Goal: Information Seeking & Learning: Learn about a topic

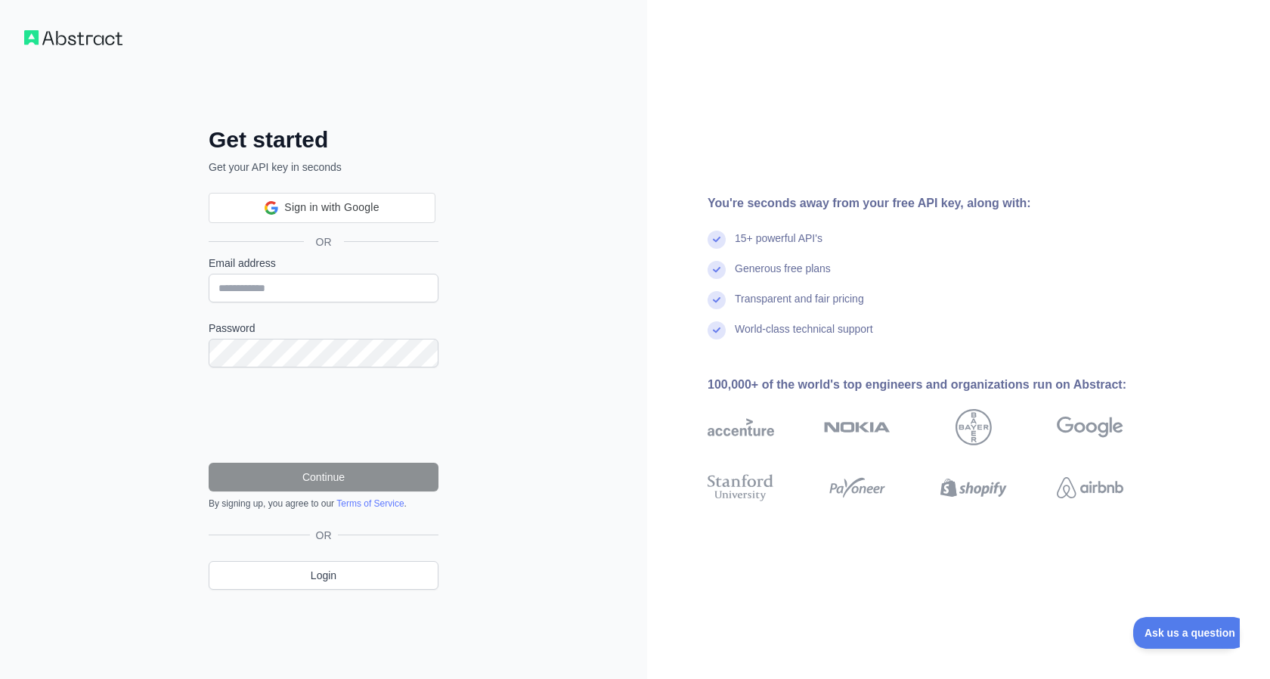
click at [348, 314] on form "Email address Password Continue By signing up, you agree to our Terms of Servic…" at bounding box center [324, 382] width 230 height 254
click at [334, 283] on input "Email address" at bounding box center [324, 288] width 230 height 29
type input "*"
type input "**********"
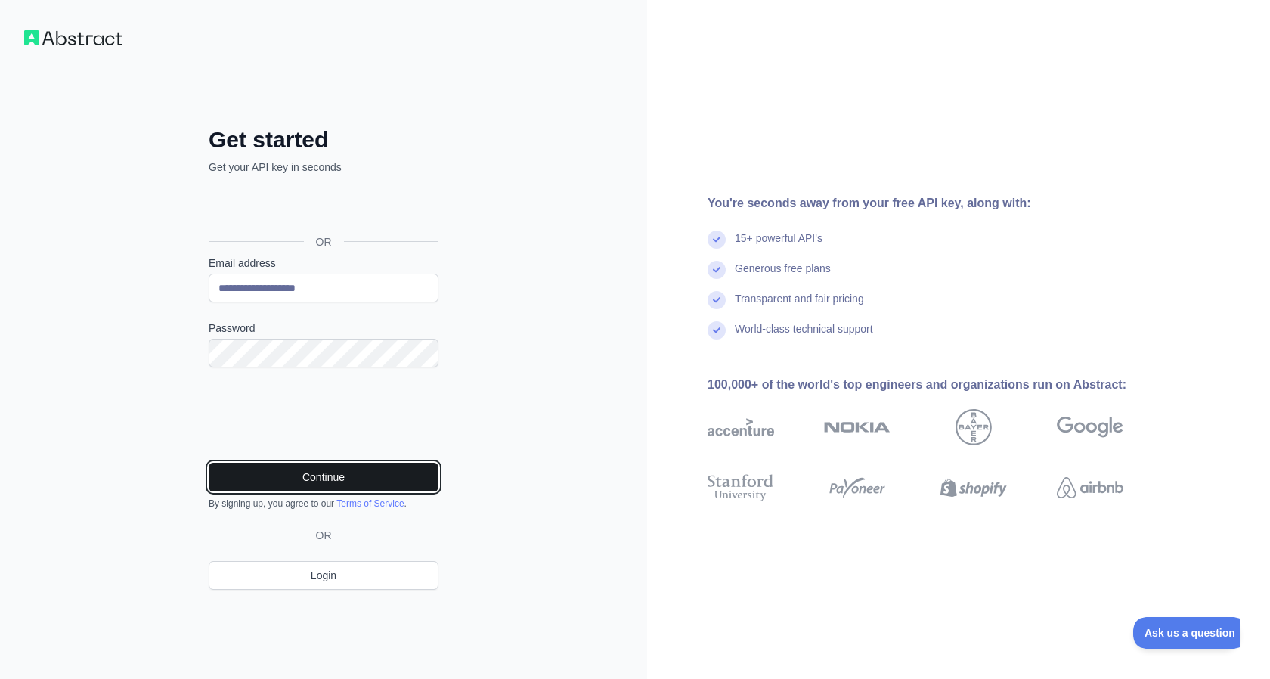
click at [317, 476] on button "Continue" at bounding box center [324, 477] width 230 height 29
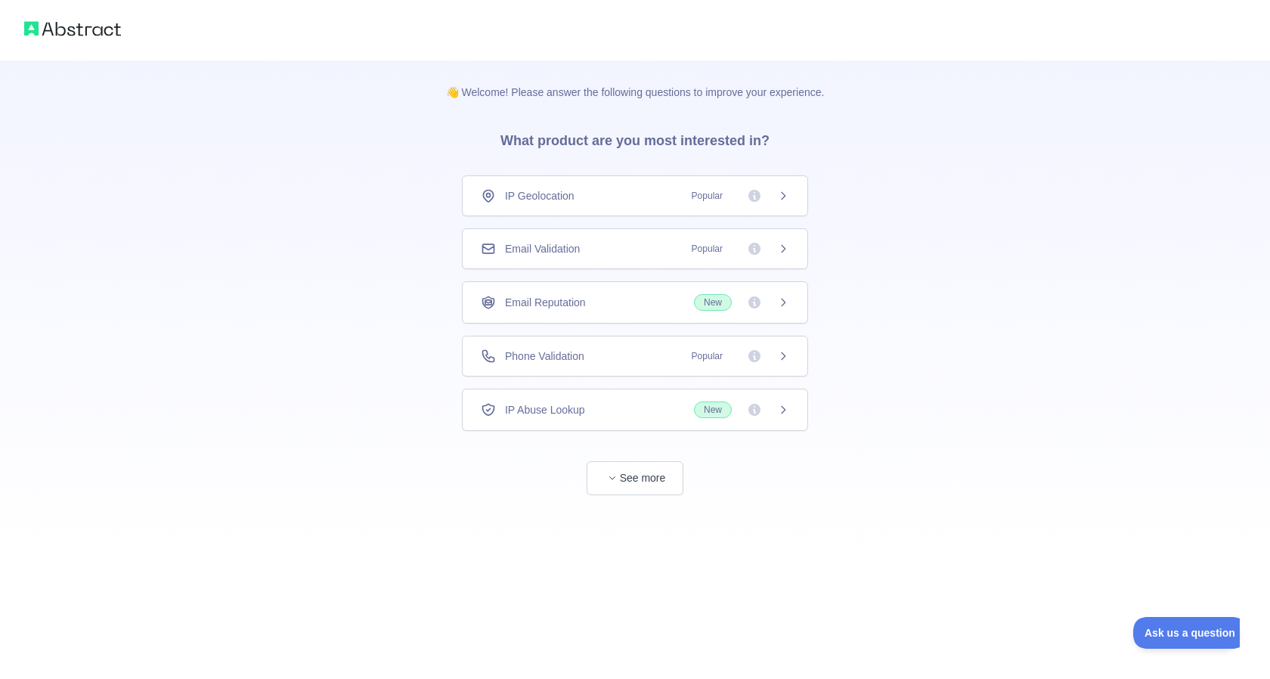
click at [528, 198] on span "IP Geolocation" at bounding box center [540, 195] width 70 height 15
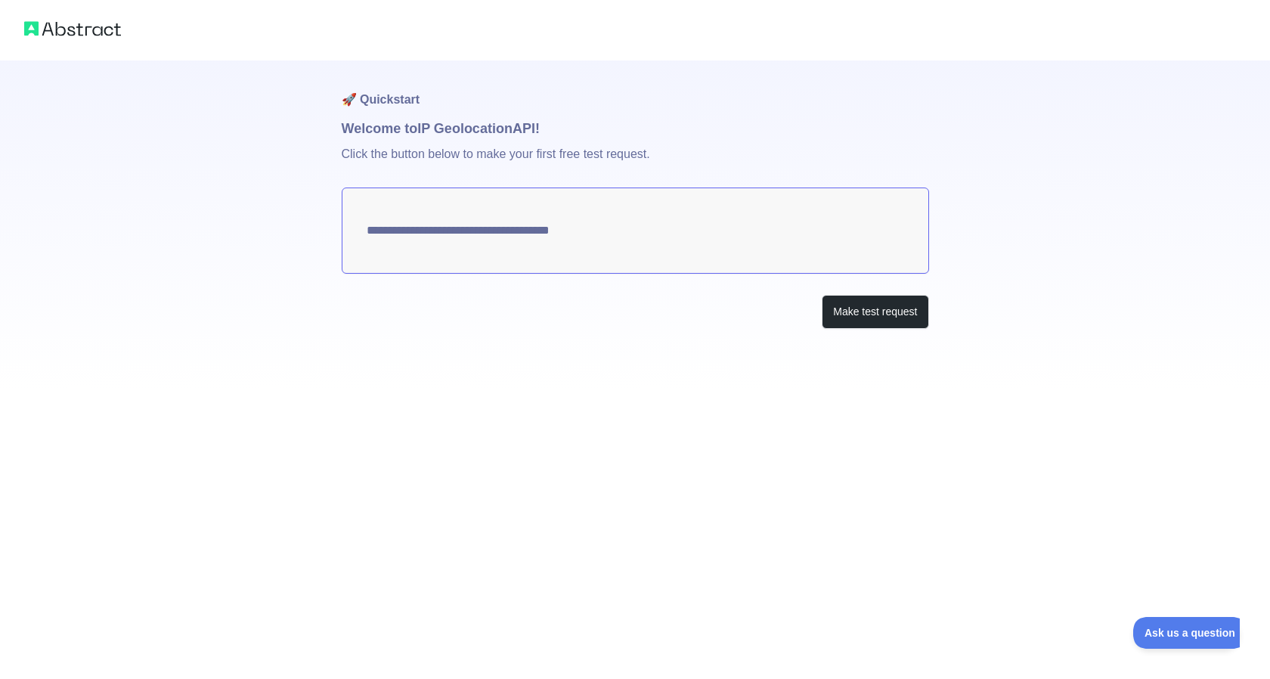
type textarea "**********"
click at [655, 232] on textarea "**********" at bounding box center [635, 230] width 587 height 86
click at [858, 302] on button "Make test request" at bounding box center [874, 312] width 107 height 34
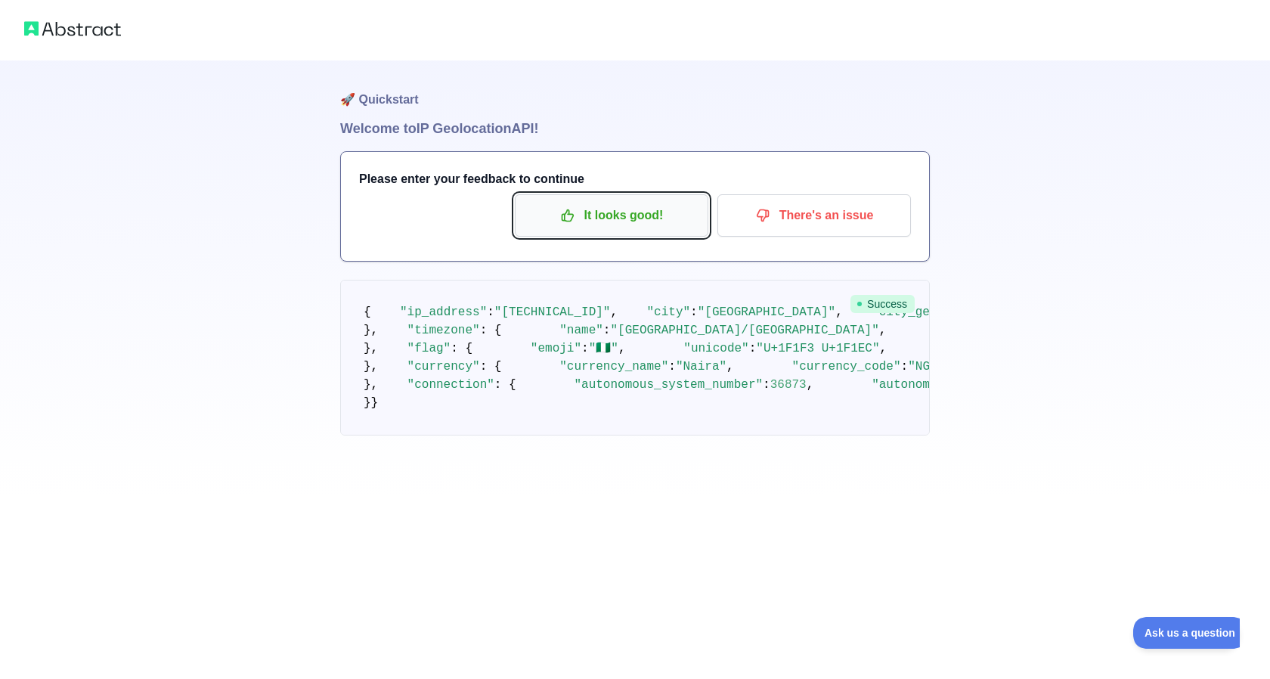
click at [605, 226] on p "It looks good!" at bounding box center [611, 216] width 171 height 26
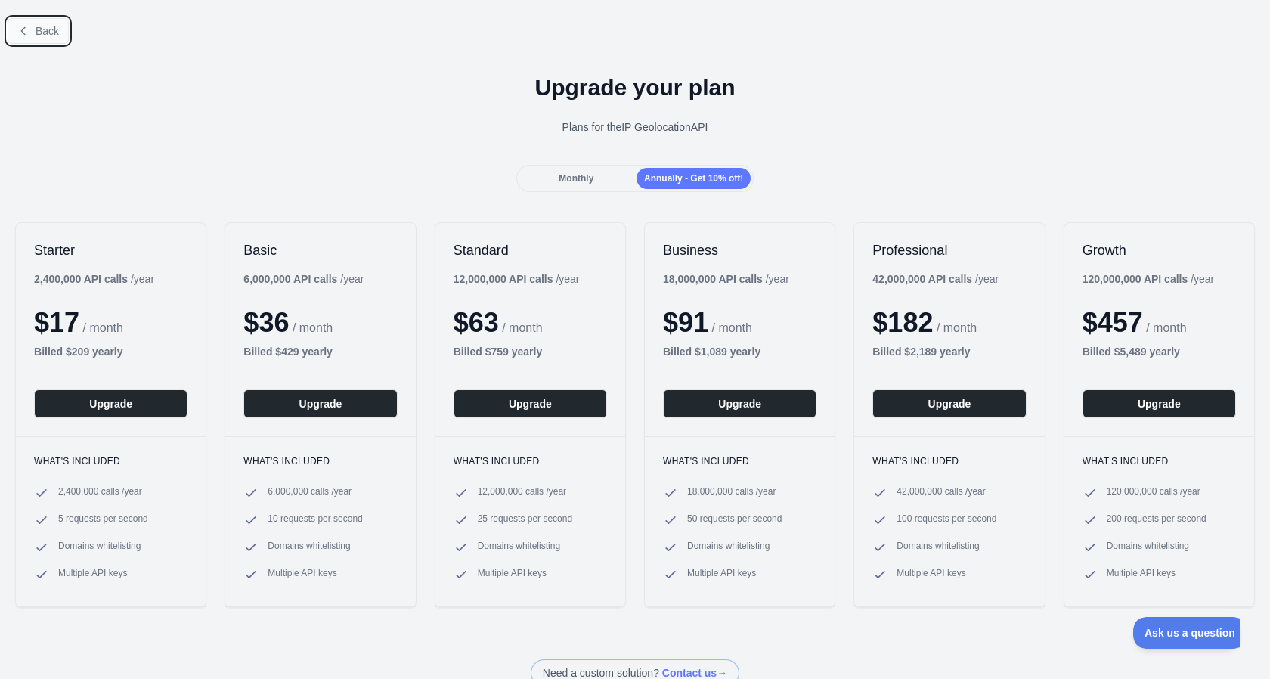
click at [27, 30] on icon at bounding box center [23, 31] width 12 height 12
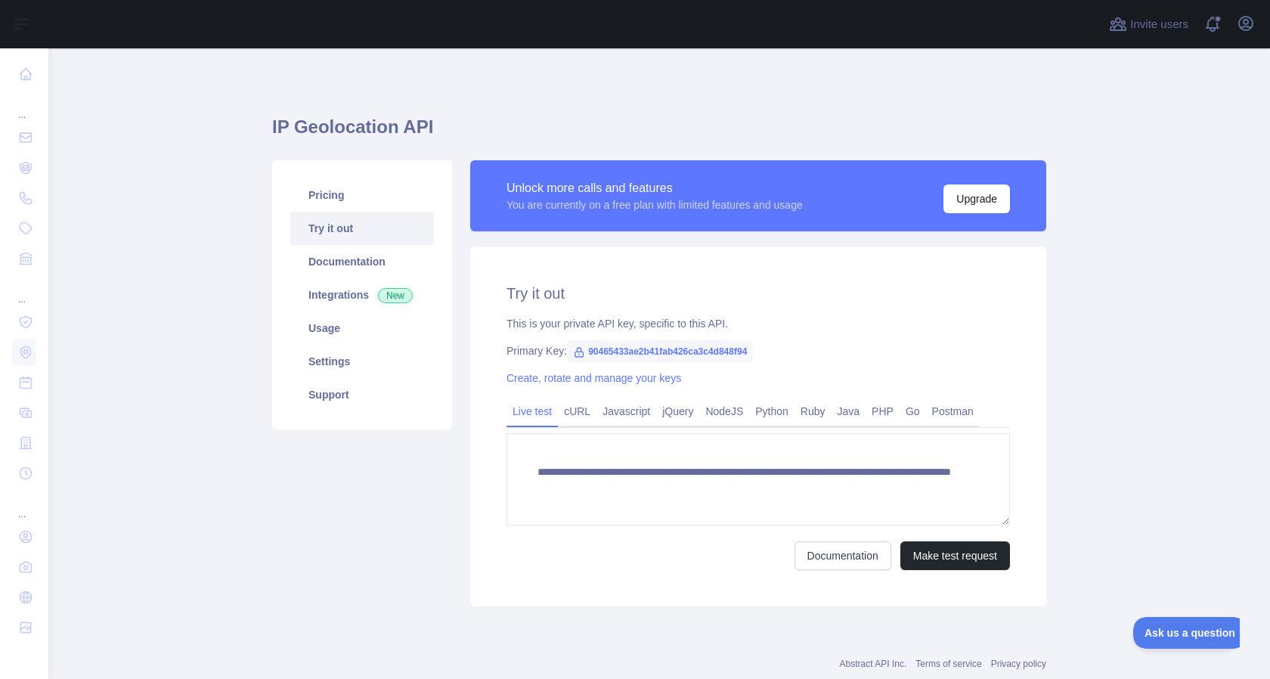
click at [647, 351] on span "90465433ae2b41fab426ca3c4d848f94" at bounding box center [660, 351] width 186 height 23
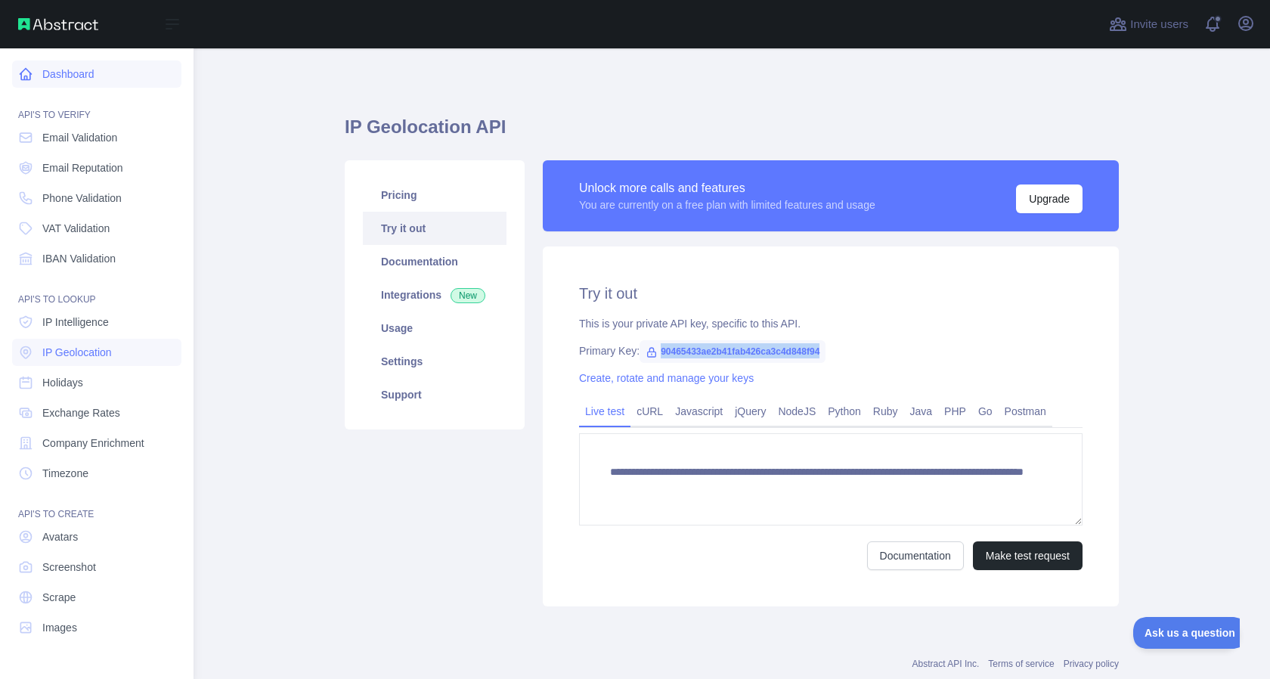
click at [53, 75] on link "Dashboard" at bounding box center [96, 73] width 169 height 27
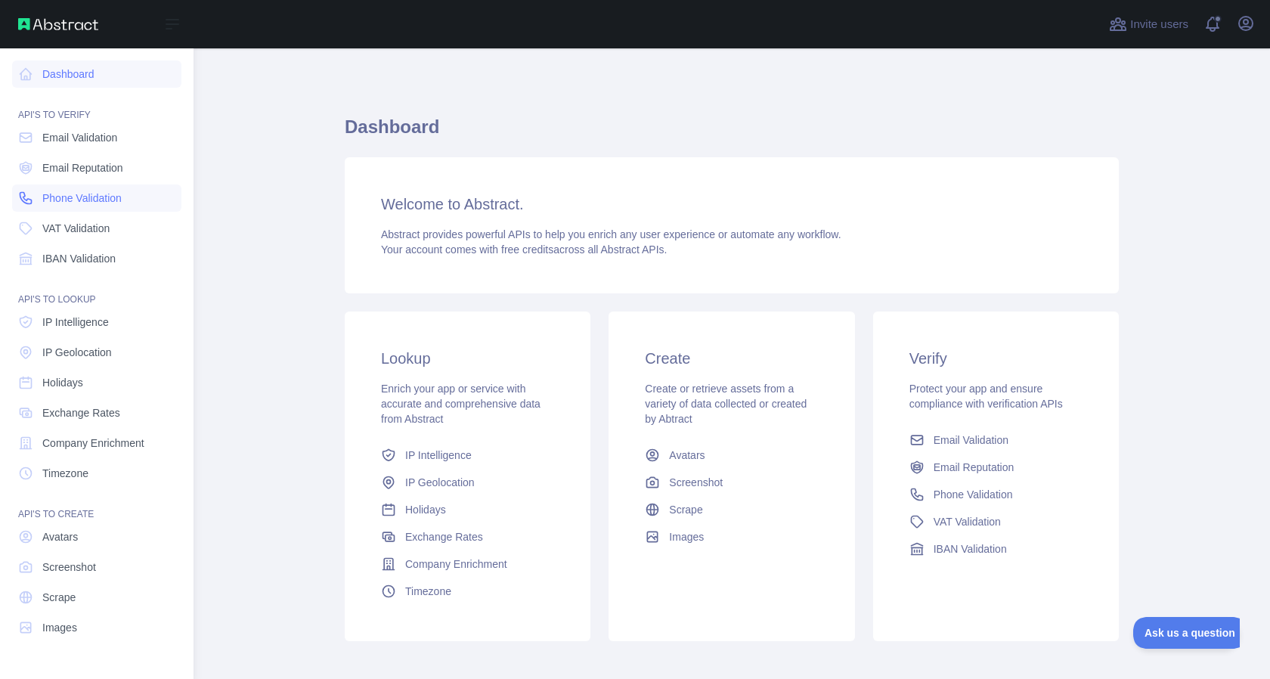
click at [97, 200] on span "Phone Validation" at bounding box center [81, 197] width 79 height 15
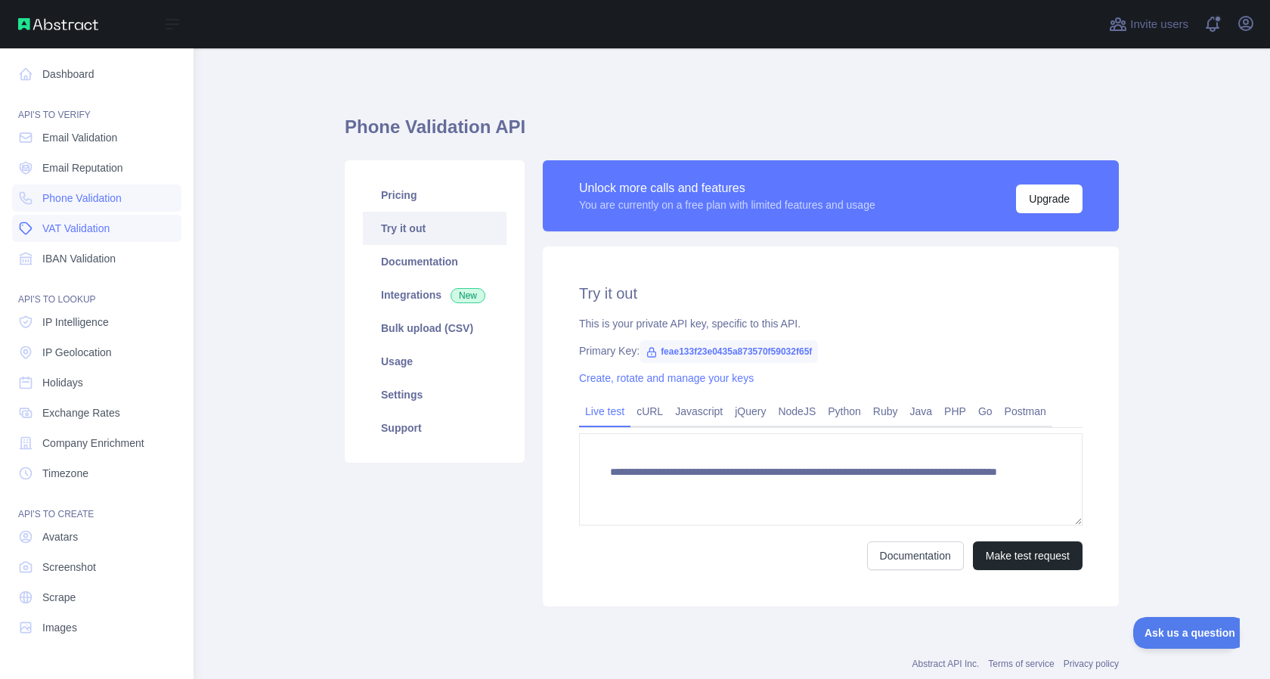
click at [89, 224] on span "VAT Validation" at bounding box center [75, 228] width 67 height 15
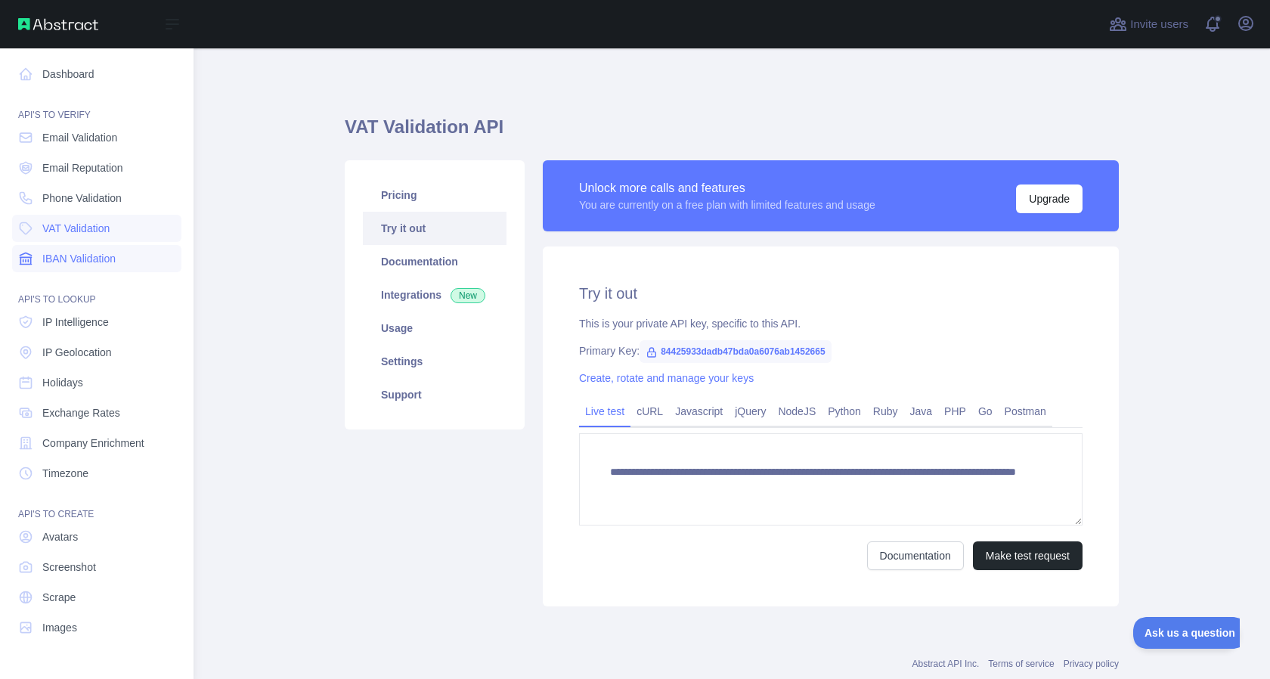
click at [92, 259] on span "IBAN Validation" at bounding box center [78, 258] width 73 height 15
click at [86, 237] on link "VAT Validation" at bounding box center [96, 228] width 169 height 27
click at [91, 261] on span "IBAN Validation" at bounding box center [78, 258] width 73 height 15
click at [101, 318] on span "IP Intelligence" at bounding box center [75, 321] width 67 height 15
click at [103, 348] on span "IP Geolocation" at bounding box center [77, 352] width 70 height 15
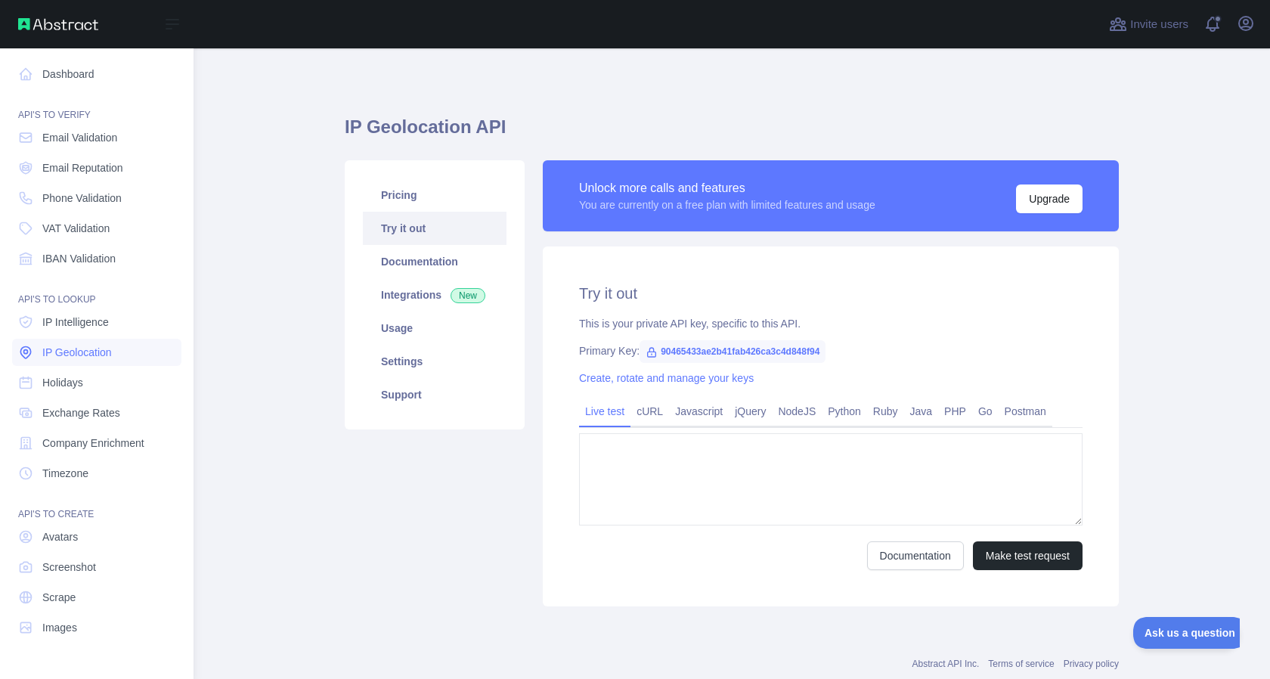
type textarea "**********"
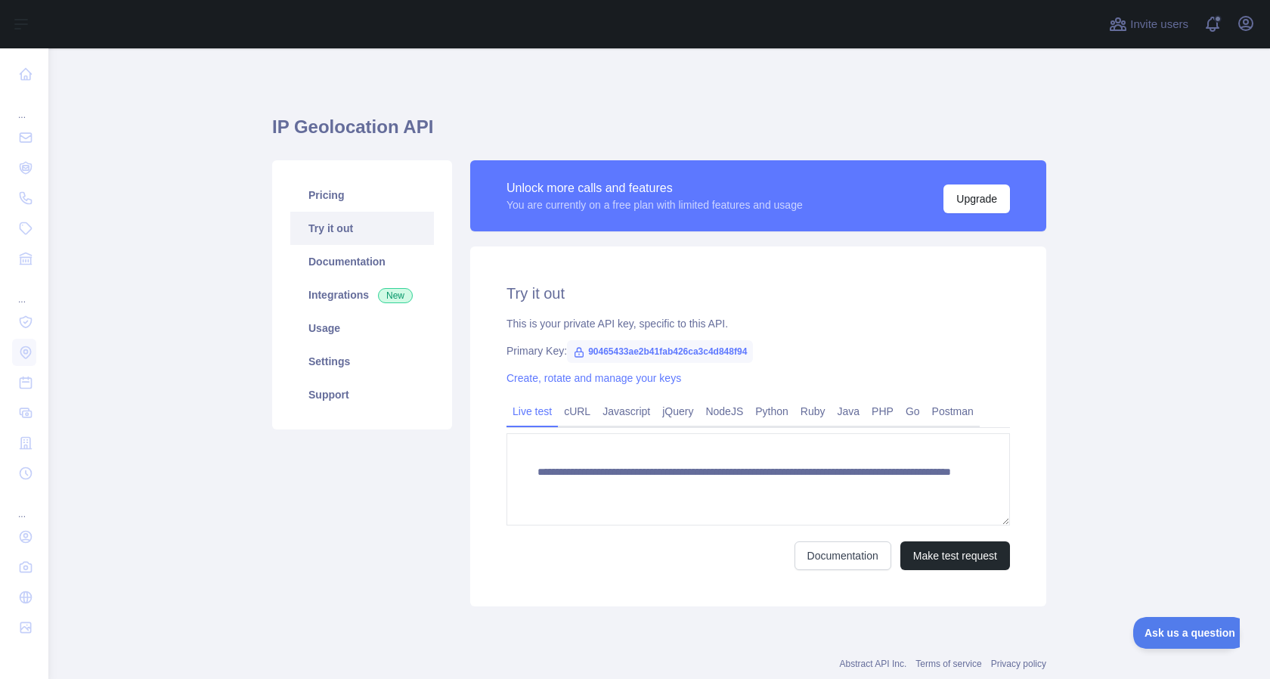
click at [608, 348] on span "90465433ae2b41fab426ca3c4d848f94" at bounding box center [660, 351] width 186 height 23
copy span "90465433ae2b41fab426ca3c4d848f94"
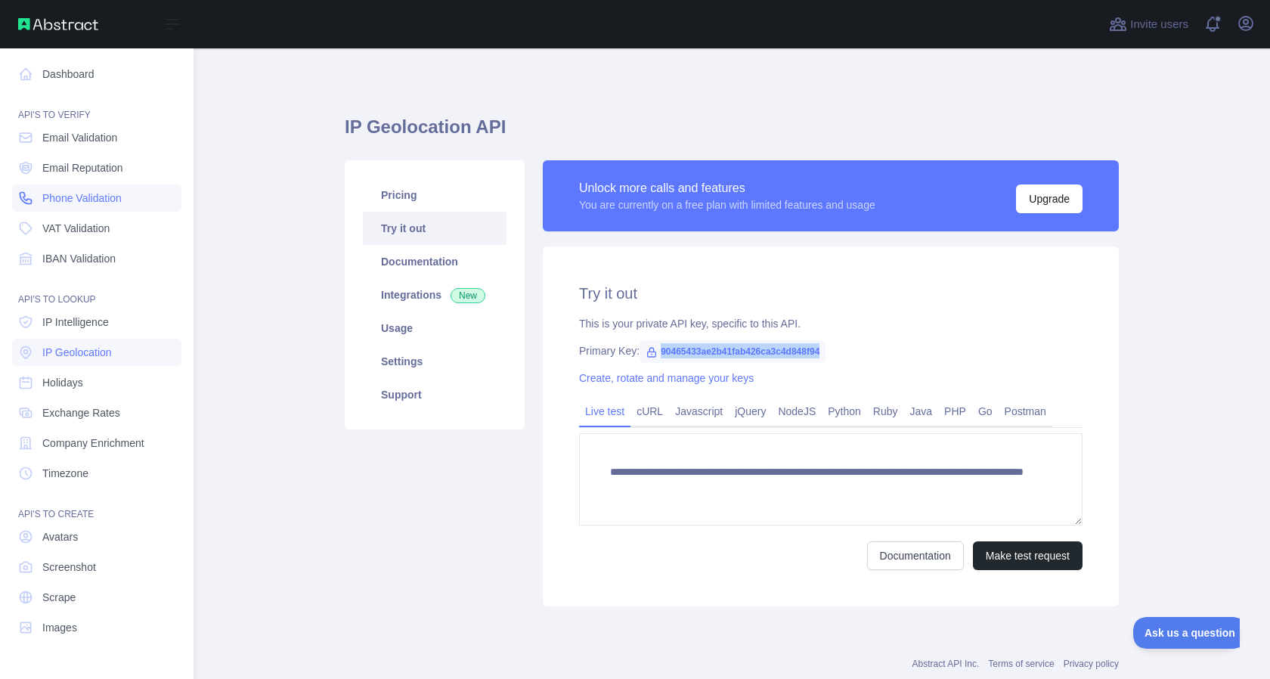
click at [97, 200] on span "Phone Validation" at bounding box center [81, 197] width 79 height 15
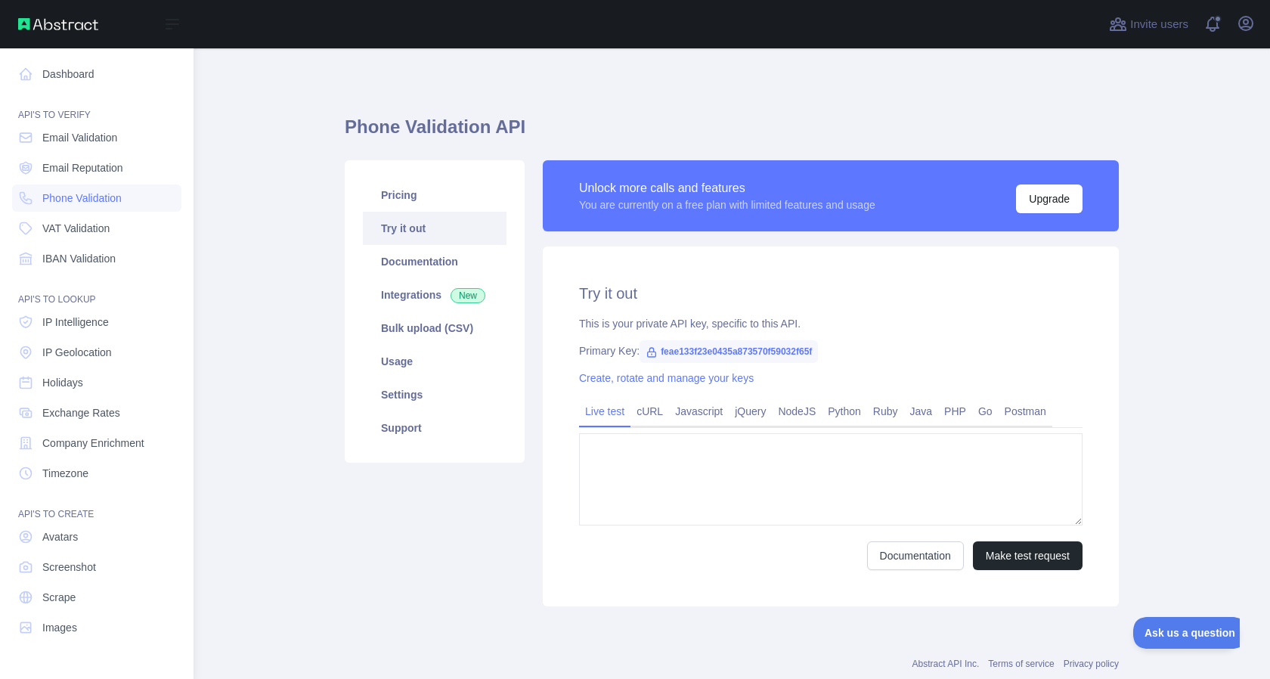
type textarea "**********"
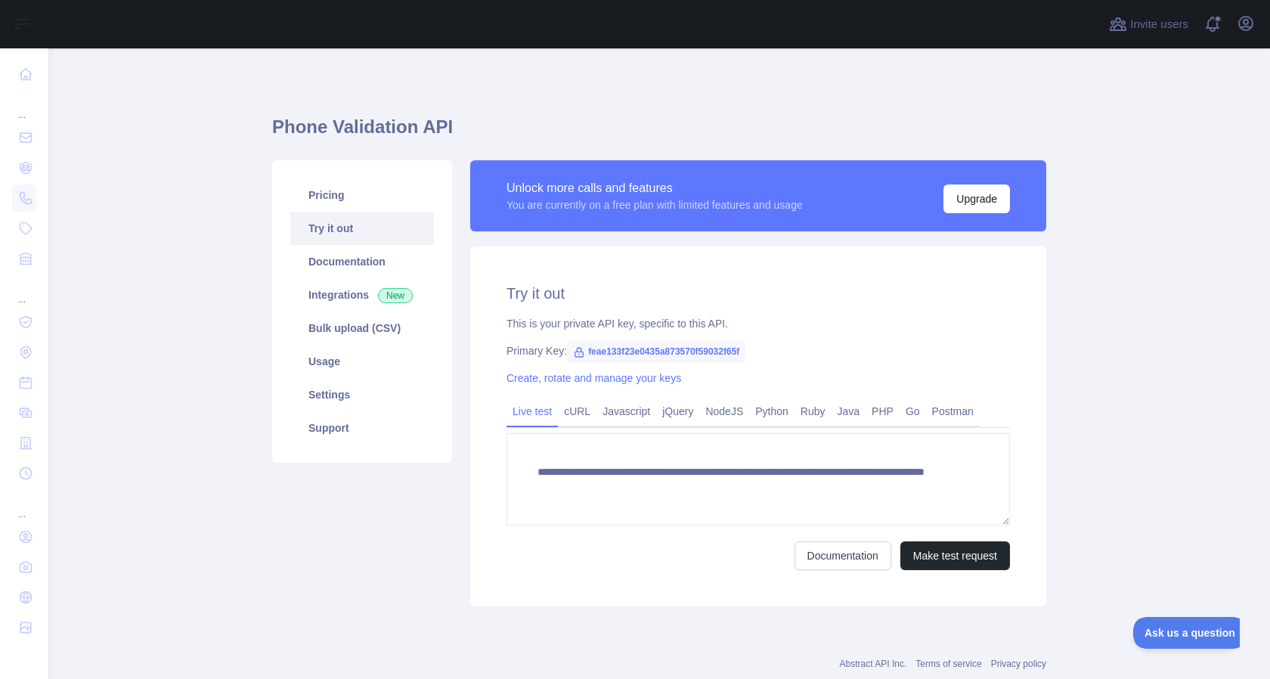
click at [660, 346] on span "feae133f23e0435a873570f59032f65f" at bounding box center [656, 351] width 178 height 23
copy span "feae133f23e0435a873570f59032f65f"
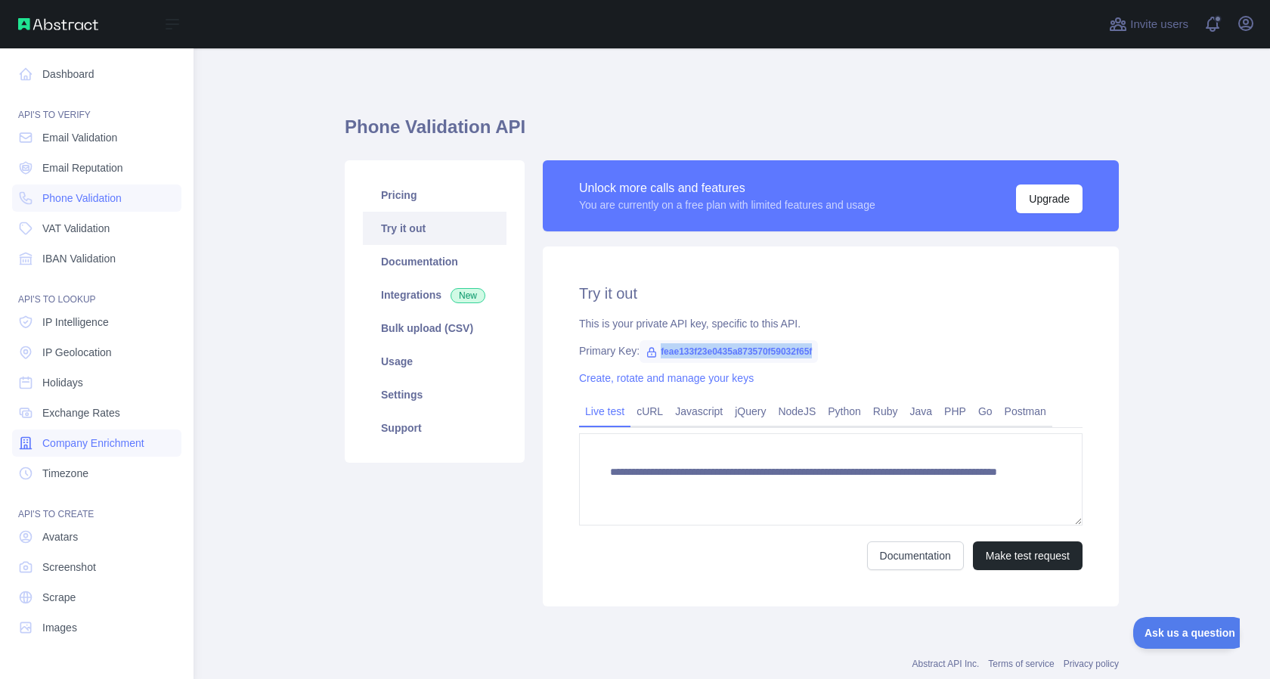
click at [97, 440] on span "Company Enrichment" at bounding box center [93, 442] width 102 height 15
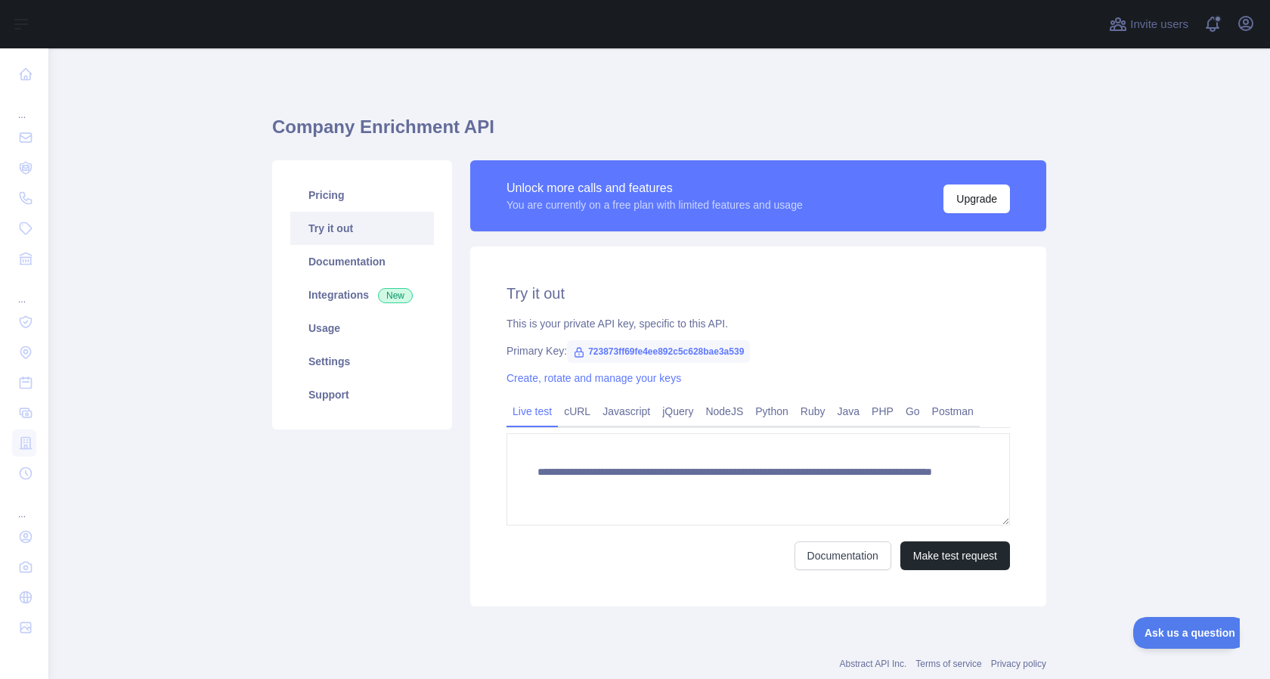
click at [645, 349] on span "723873ff69fe4ee892c5c628bae3a539" at bounding box center [658, 351] width 183 height 23
copy span "723873ff69fe4ee892c5c628bae3a539"
click at [577, 125] on h1 "Company Enrichment API" at bounding box center [659, 133] width 774 height 36
click at [660, 354] on span "723873ff69fe4ee892c5c628bae3a539" at bounding box center [658, 351] width 183 height 23
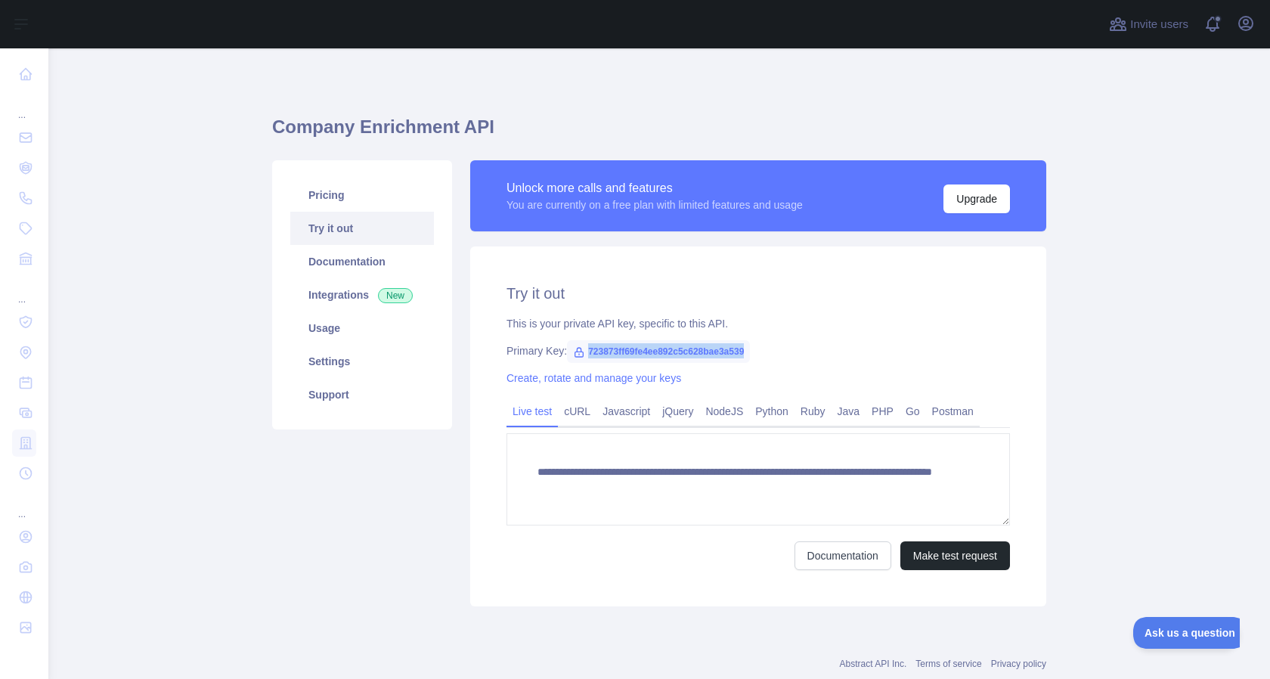
click at [660, 354] on span "723873ff69fe4ee892c5c628bae3a539" at bounding box center [658, 351] width 183 height 23
copy span "723873ff69fe4ee892c5c628bae3a539"
